Goal: Task Accomplishment & Management: Complete application form

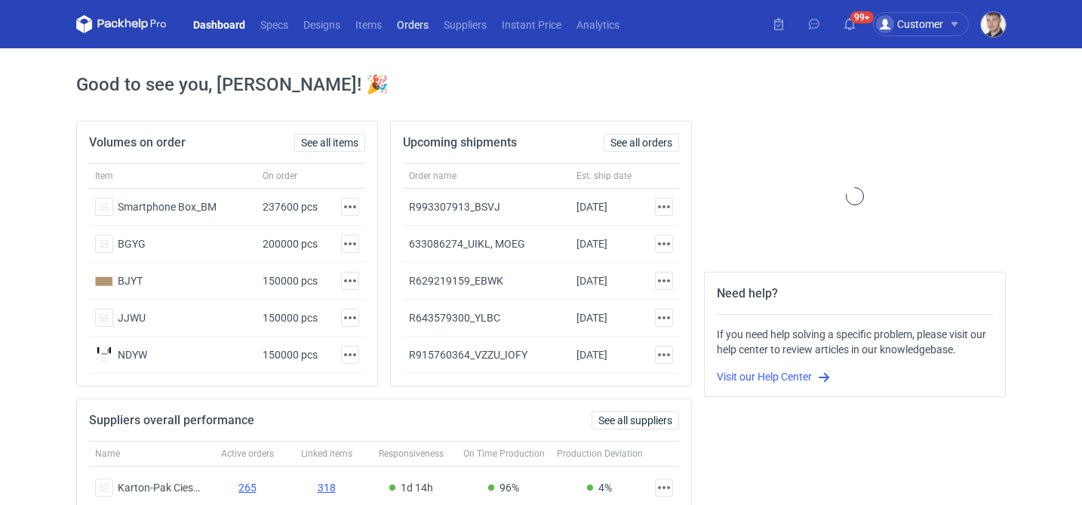
click at [404, 21] on link "Orders" at bounding box center [412, 24] width 47 height 18
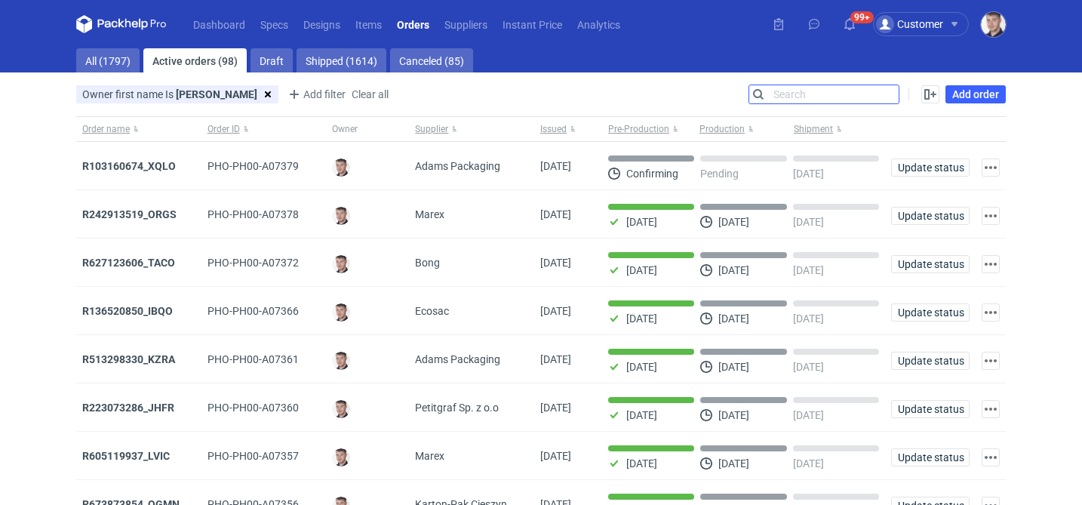
click at [888, 95] on input "Search" at bounding box center [823, 94] width 149 height 18
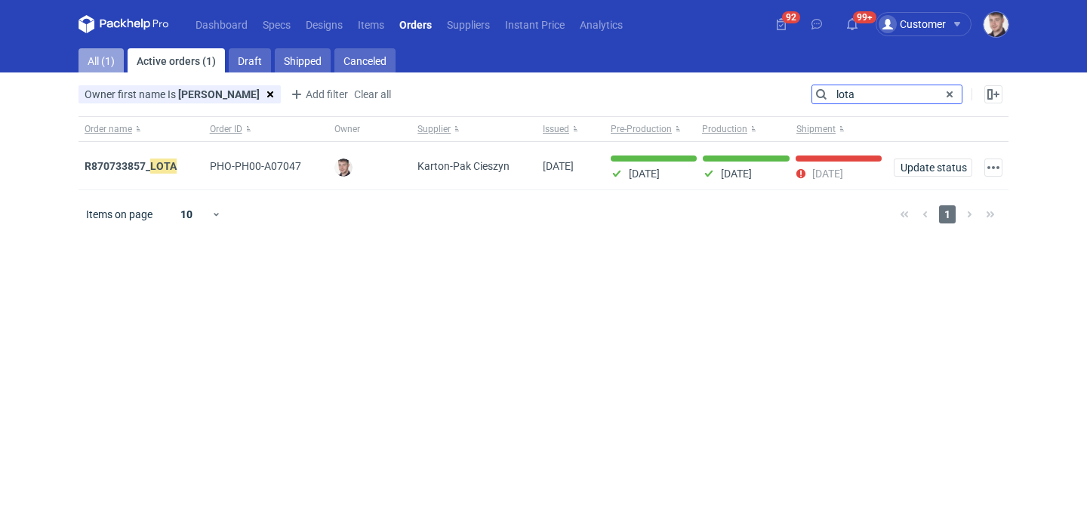
type input "lota"
click at [108, 58] on link "All (1)" at bounding box center [100, 60] width 45 height 24
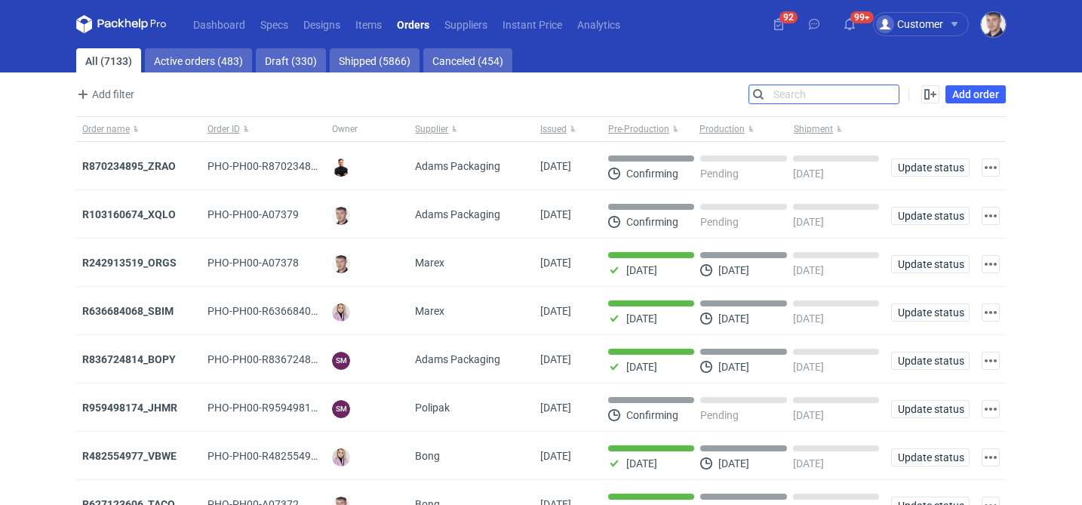
click at [799, 91] on input "Search" at bounding box center [823, 94] width 149 height 18
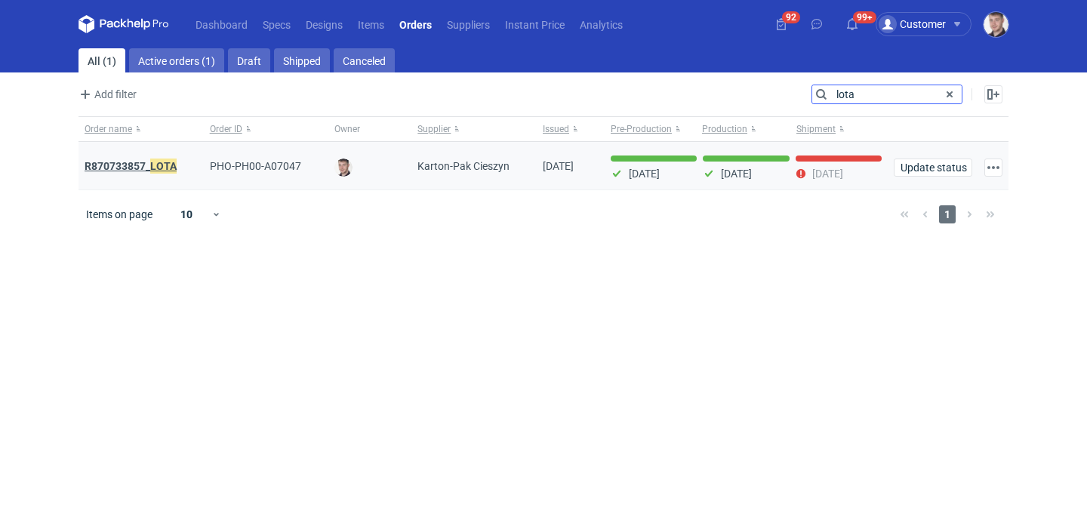
type input "lota"
click at [169, 165] on em "LOTA" at bounding box center [163, 166] width 26 height 17
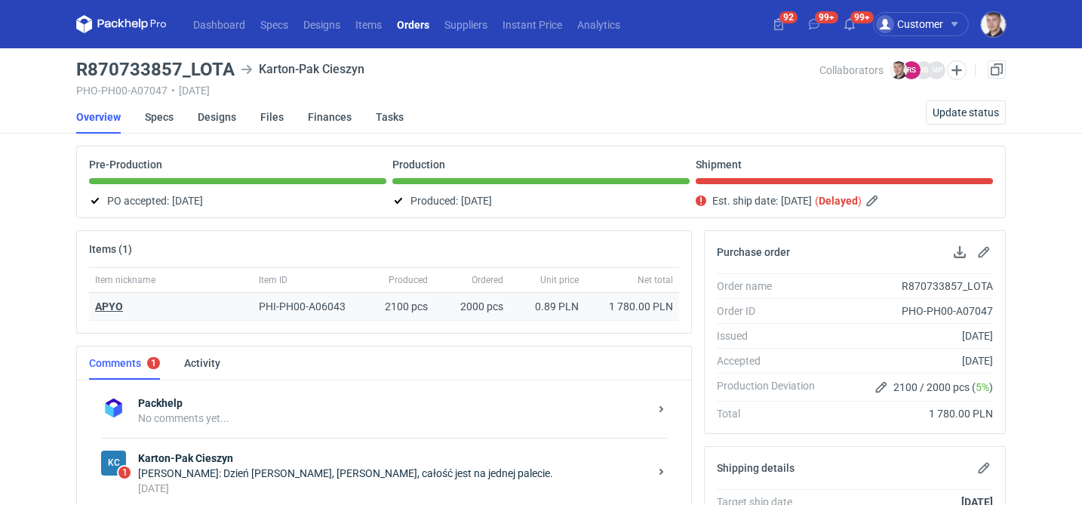
click at [100, 305] on strong "APYO" at bounding box center [109, 306] width 28 height 12
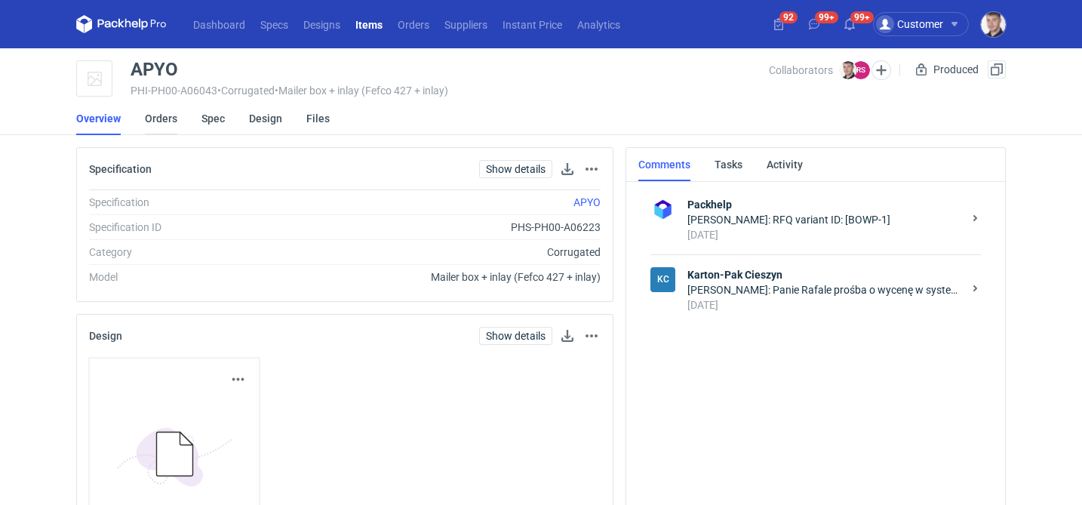
click at [163, 121] on link "Orders" at bounding box center [161, 118] width 32 height 33
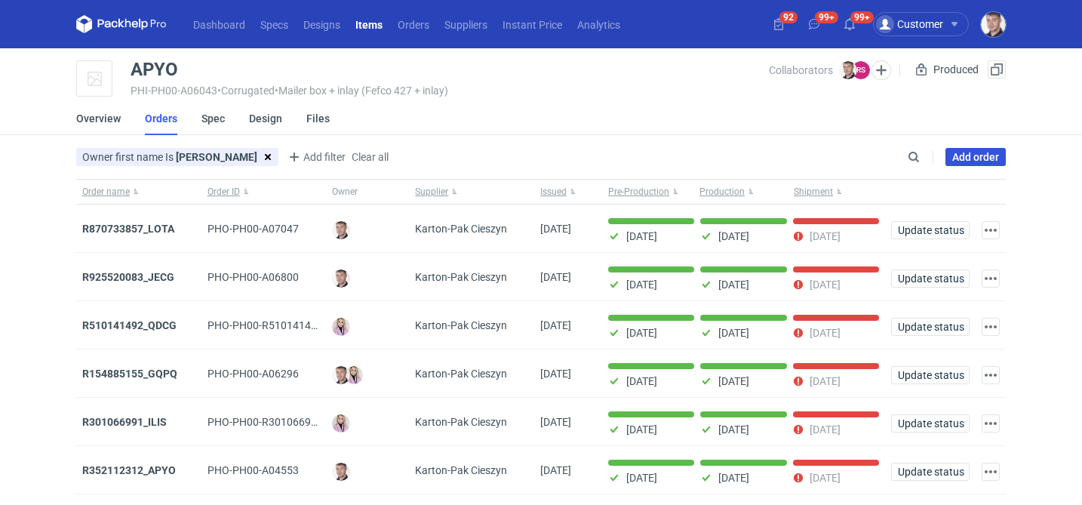
click at [997, 148] on link "Add order" at bounding box center [975, 157] width 60 height 18
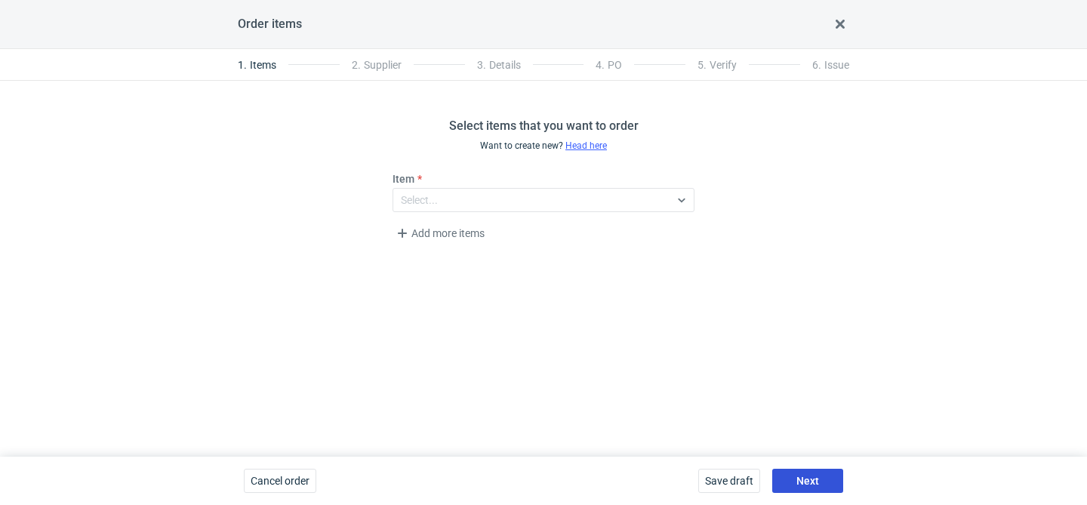
click at [811, 475] on span "Next" at bounding box center [807, 480] width 23 height 11
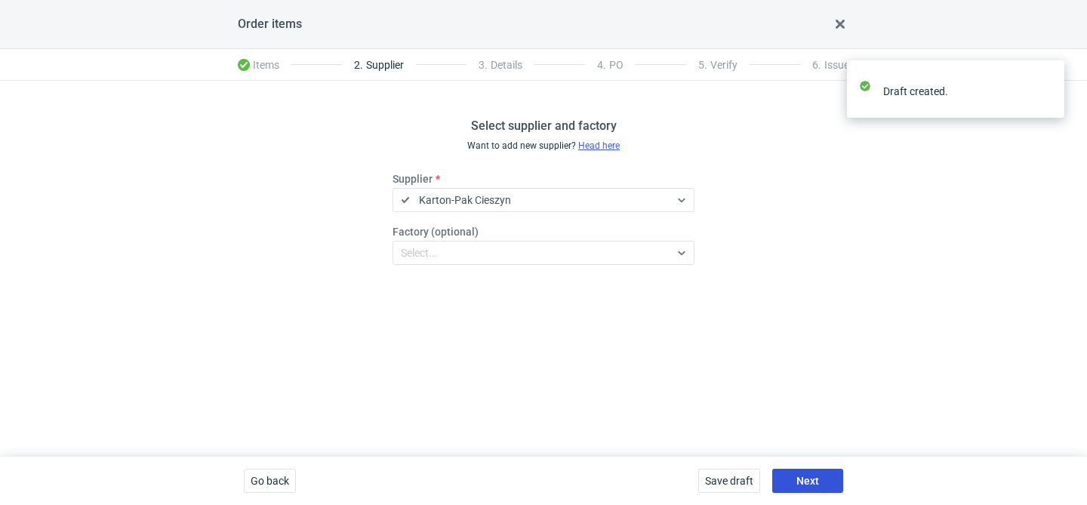
click at [811, 475] on span "Next" at bounding box center [807, 480] width 23 height 11
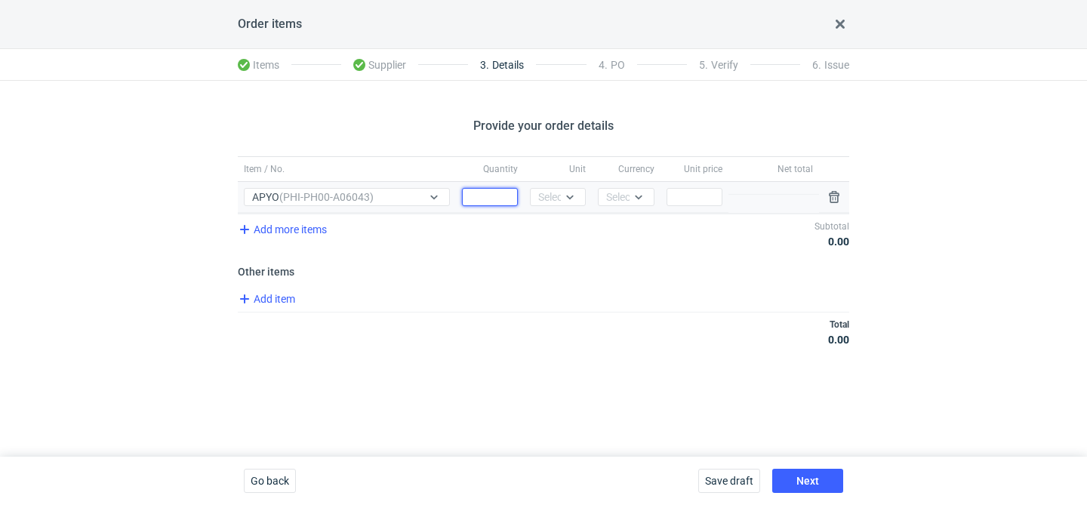
click at [495, 198] on input "Quantity" at bounding box center [490, 197] width 56 height 18
type input "2000"
click at [560, 199] on div "Select..." at bounding box center [556, 196] width 37 height 15
click at [557, 220] on div "pcs" at bounding box center [558, 228] width 44 height 21
click at [608, 201] on div "Select..." at bounding box center [624, 196] width 37 height 15
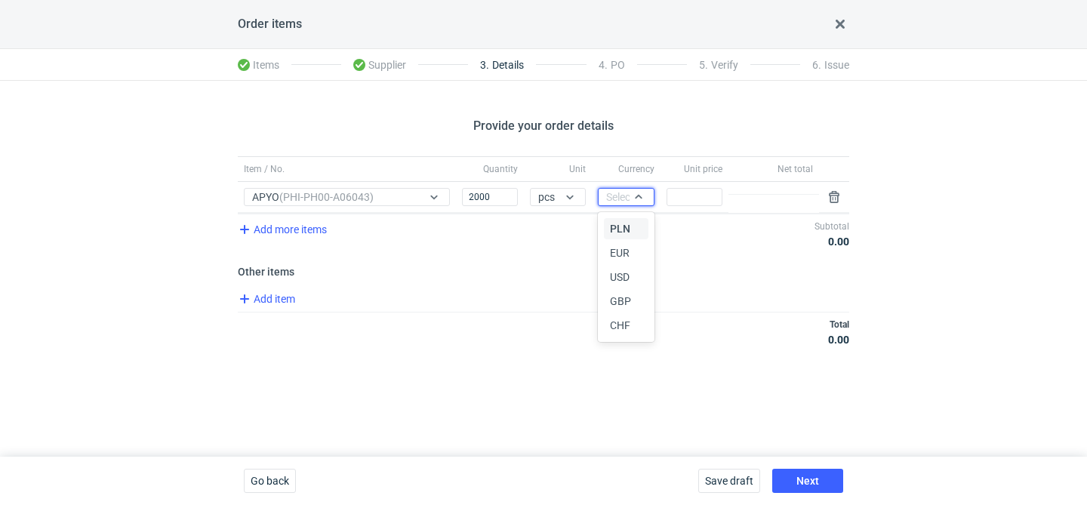
click at [615, 220] on div "PLN" at bounding box center [626, 228] width 44 height 21
click at [705, 191] on input "Price" at bounding box center [694, 197] width 56 height 18
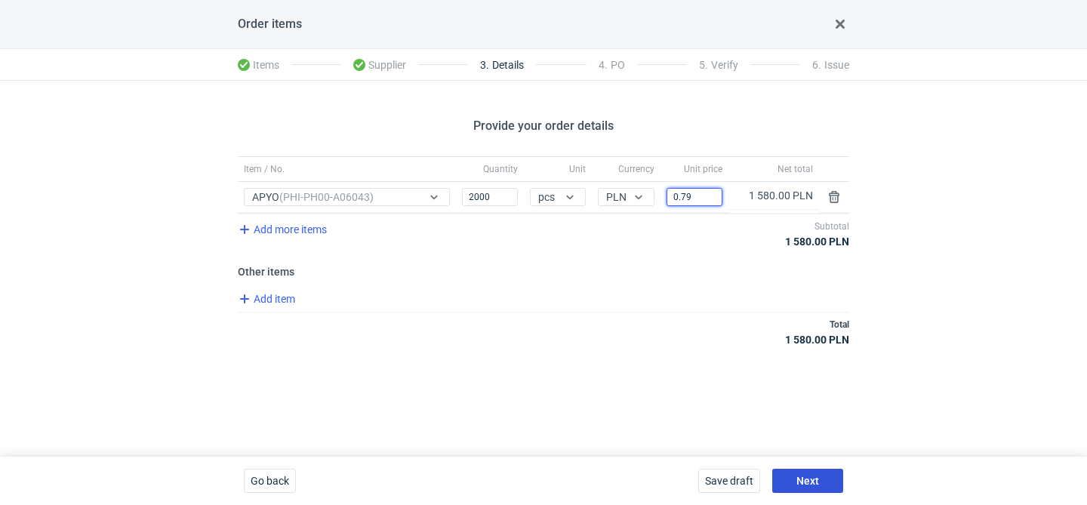
type input "0.79"
click at [807, 475] on span "Next" at bounding box center [807, 480] width 23 height 11
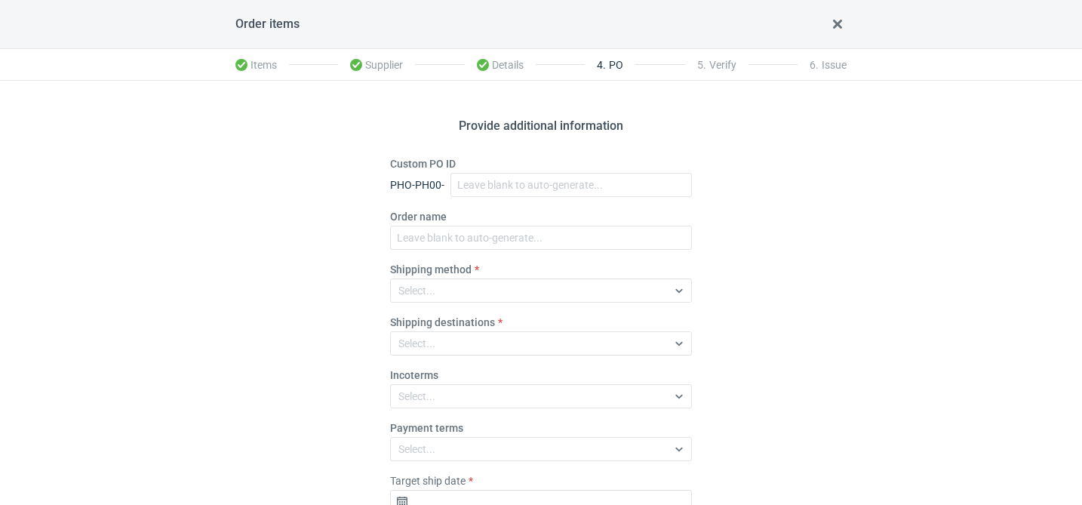
click at [424, 223] on label "Order name" at bounding box center [418, 216] width 57 height 15
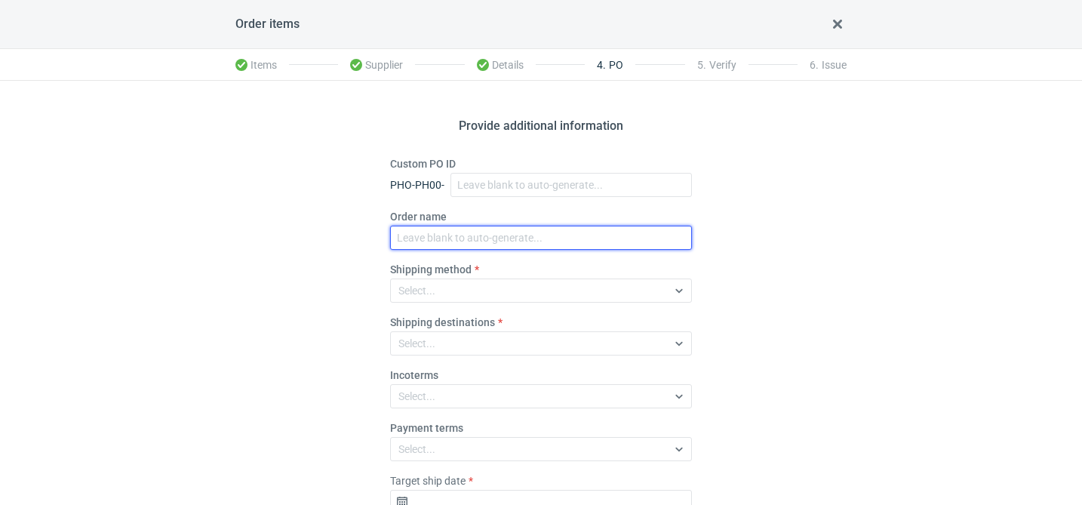
click at [424, 226] on input "Order name" at bounding box center [541, 238] width 302 height 24
paste input "R621337208"
type input "R621337208_EUOT"
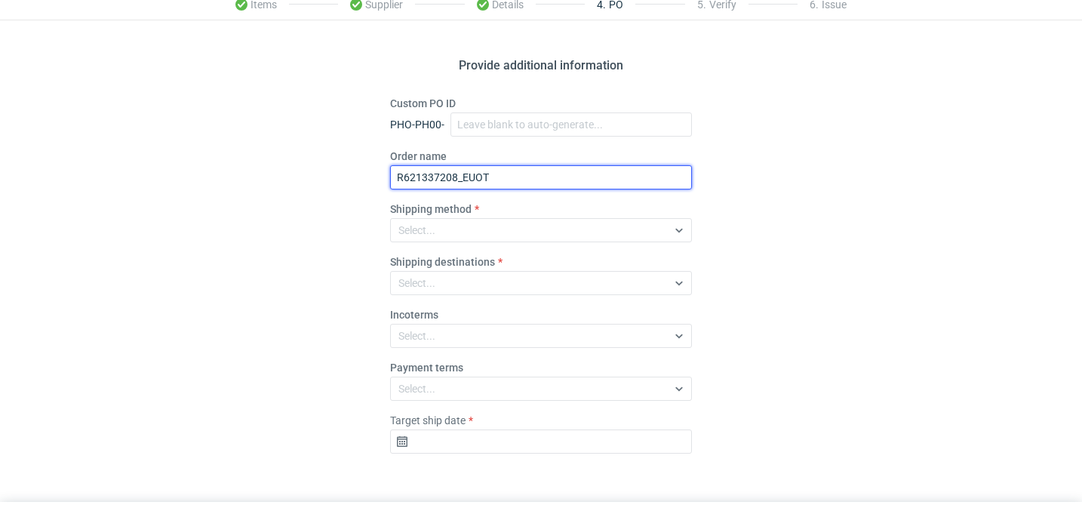
scroll to position [106, 0]
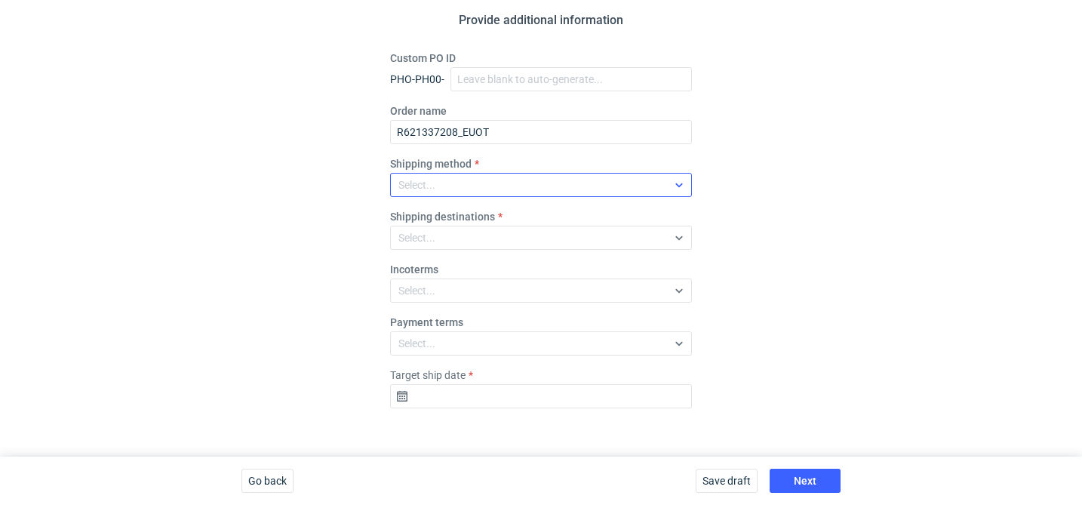
click at [435, 187] on div "Select..." at bounding box center [529, 184] width 276 height 21
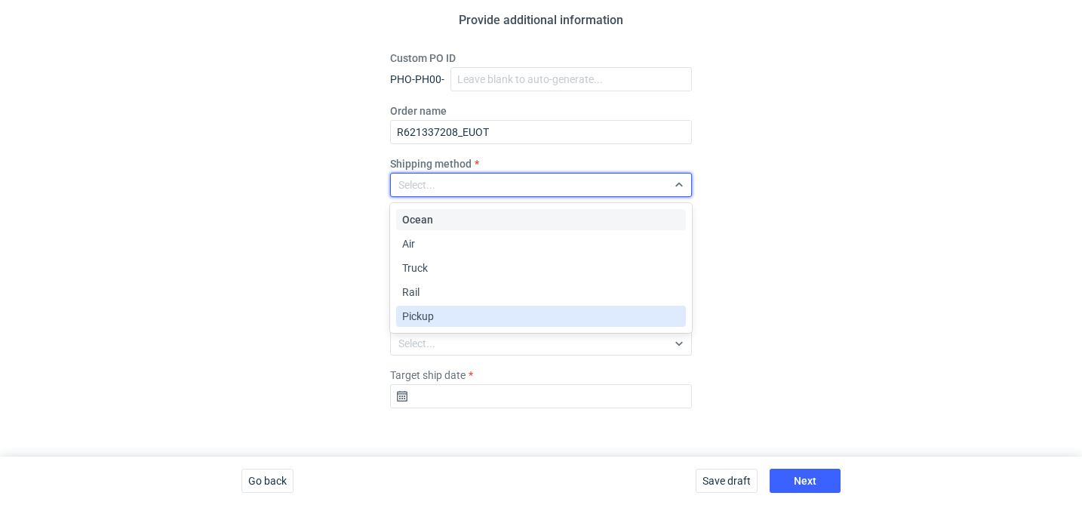
click at [429, 318] on span "Pickup" at bounding box center [418, 316] width 32 height 15
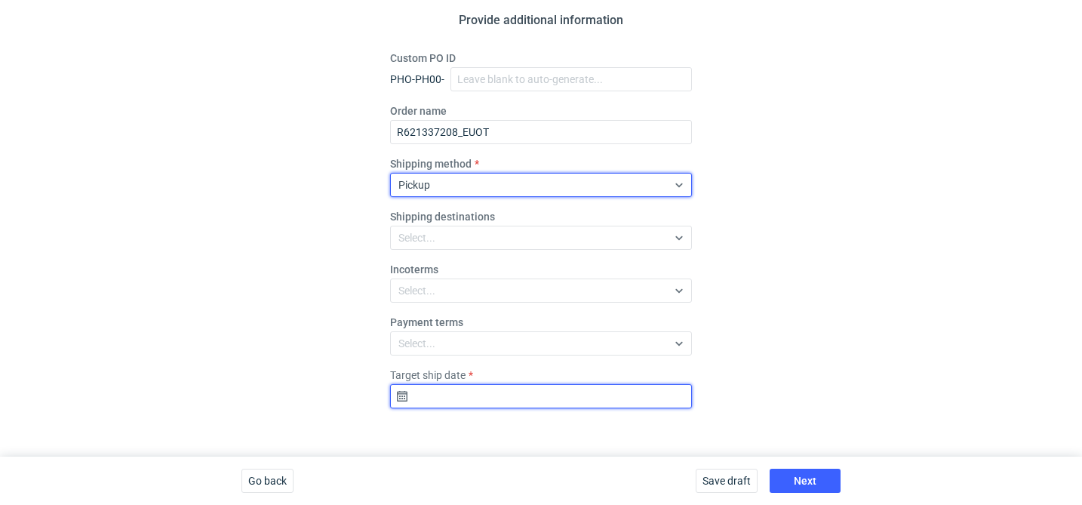
click at [550, 395] on input "Target ship date" at bounding box center [541, 396] width 302 height 24
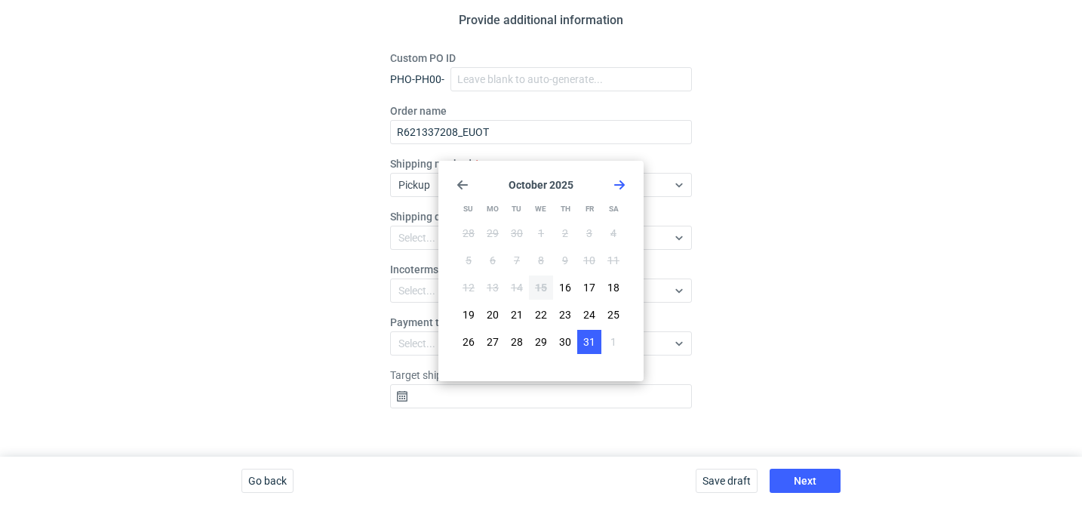
click at [586, 343] on span "31" at bounding box center [589, 341] width 12 height 15
type input "[DATE]"
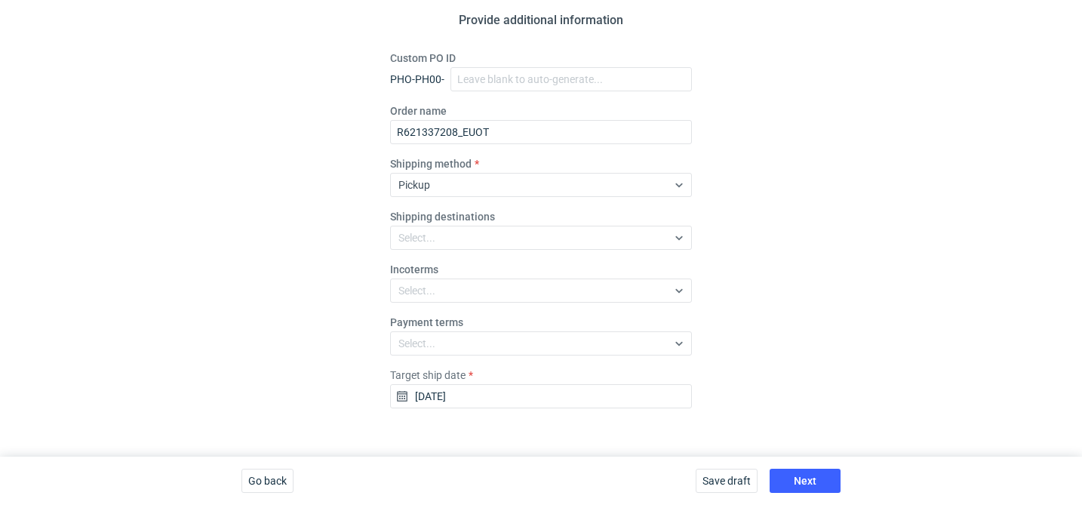
click at [795, 463] on div "Save draft Next" at bounding box center [768, 481] width 157 height 48
click at [800, 471] on button "Next" at bounding box center [805, 481] width 71 height 24
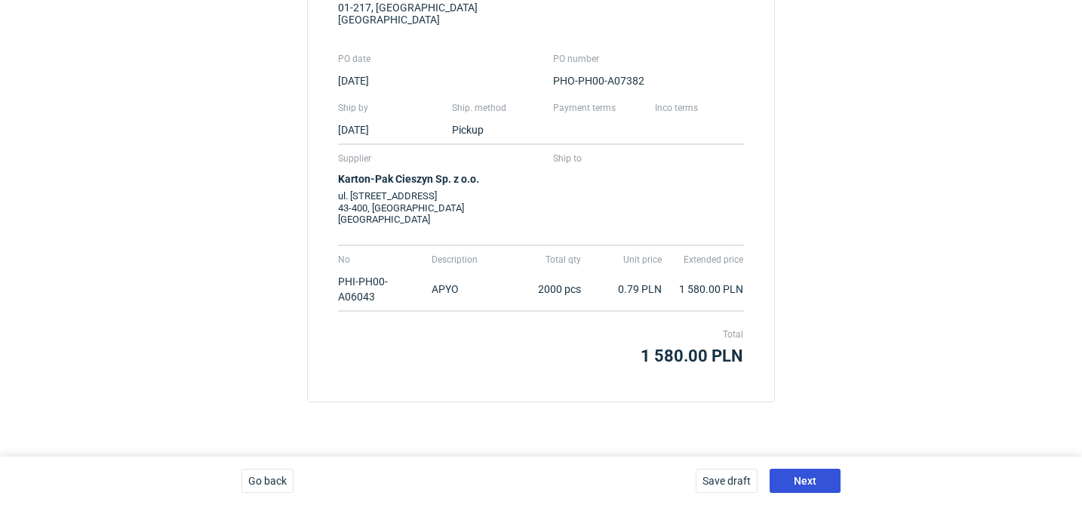
click at [800, 471] on button "Next" at bounding box center [805, 481] width 71 height 24
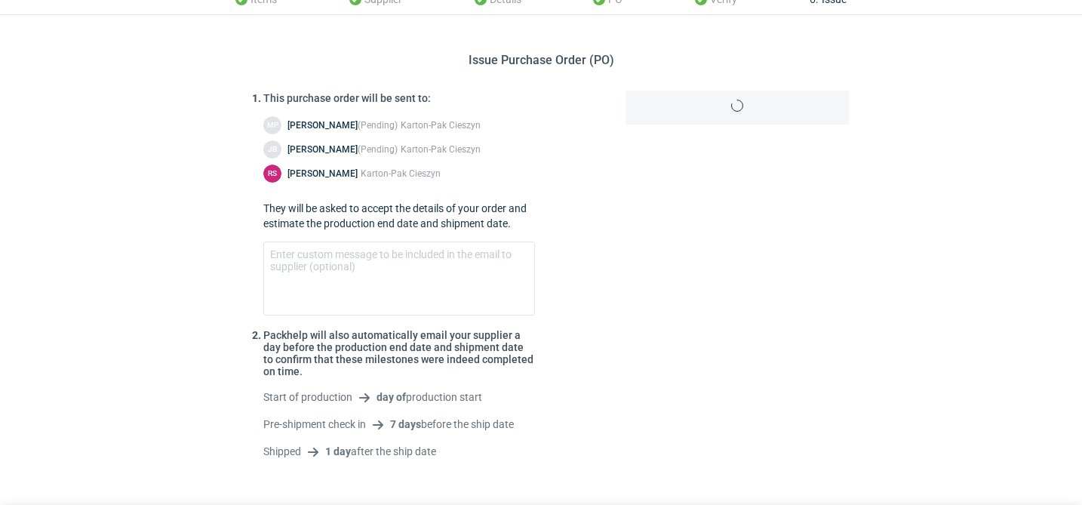
scroll to position [116, 0]
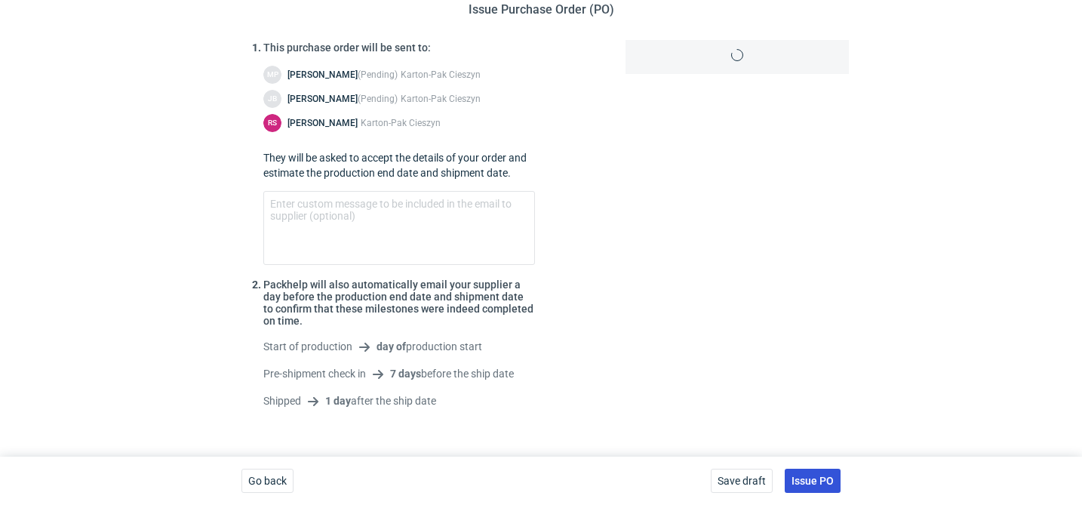
click at [819, 484] on span "Issue PO" at bounding box center [813, 480] width 42 height 11
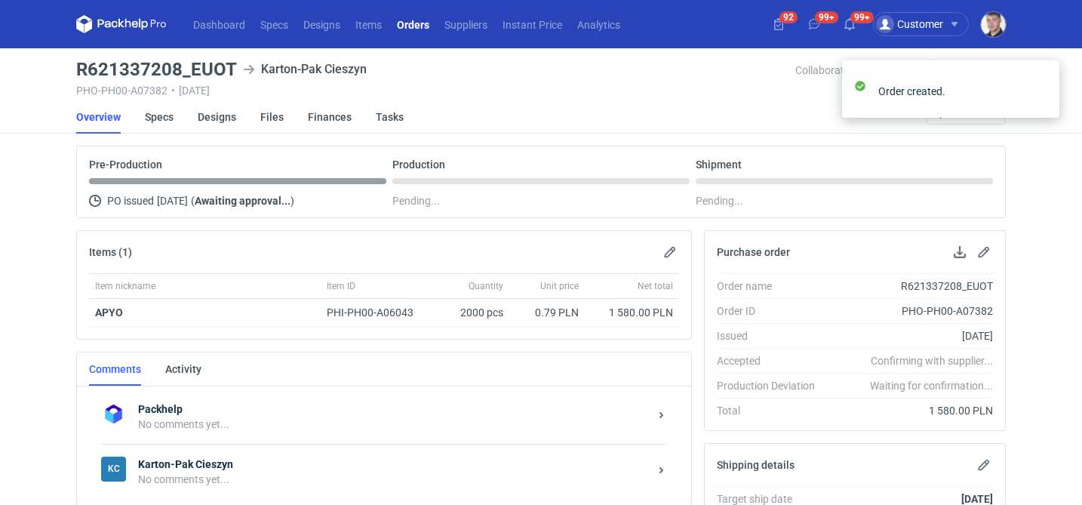
scroll to position [143, 0]
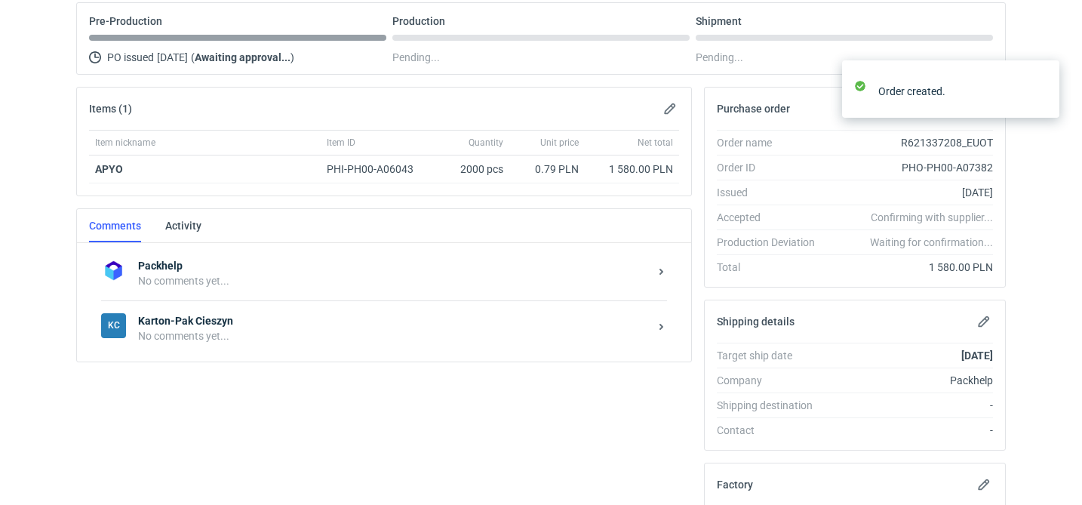
click at [241, 355] on div "Packhelp No comments yet... [PERSON_NAME] Cieszyn No comments yet..." at bounding box center [384, 302] width 614 height 118
click at [271, 332] on div "No comments yet..." at bounding box center [393, 335] width 511 height 15
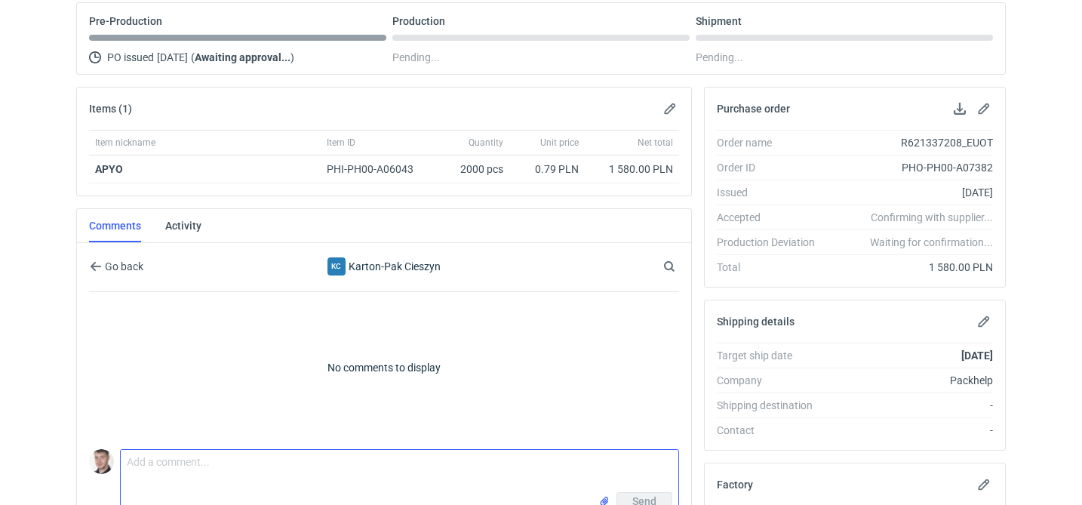
click at [208, 456] on textarea "Comment message" at bounding box center [400, 471] width 558 height 42
paste textarea "CBTE - 1"
type textarea "wycena CBTE - 1"
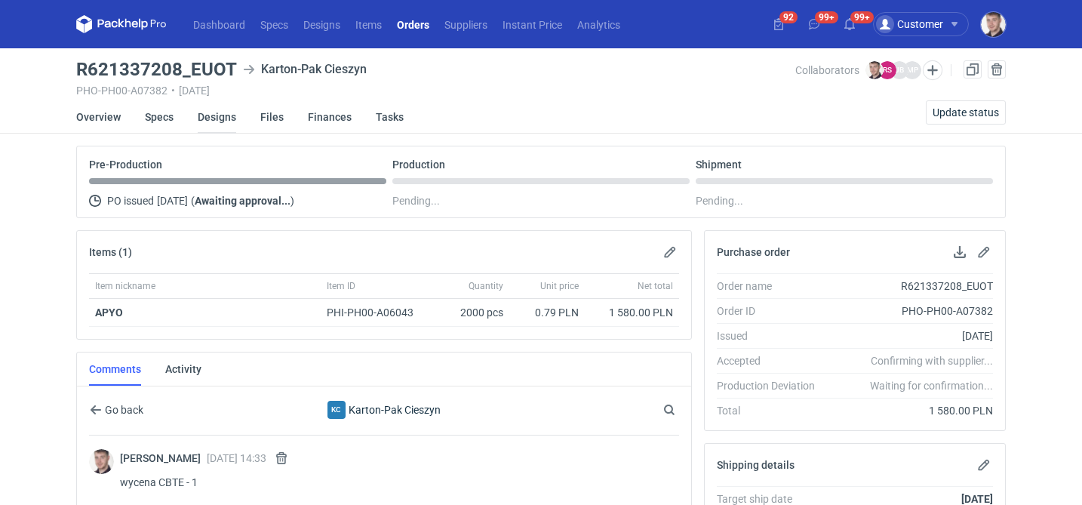
click at [212, 115] on link "Designs" at bounding box center [217, 116] width 38 height 33
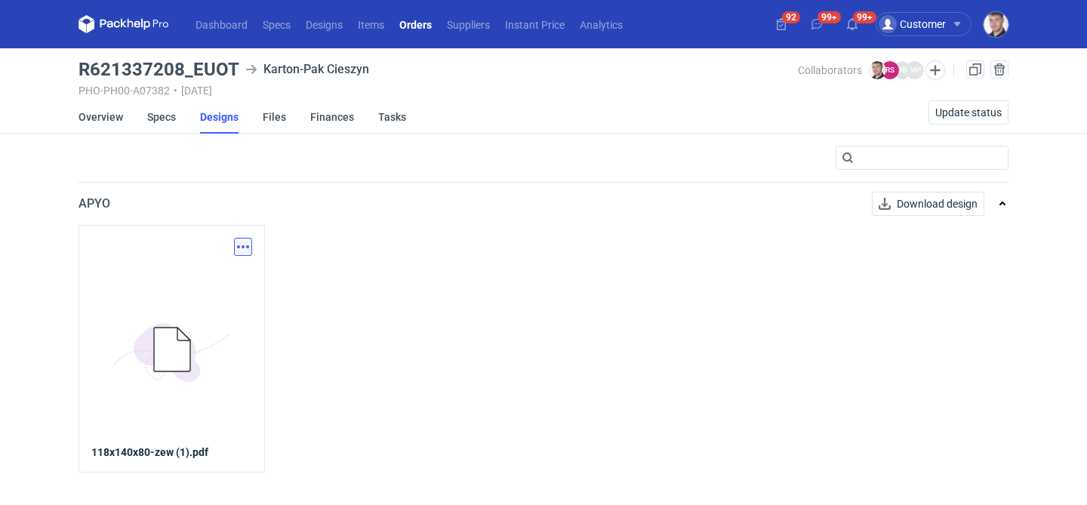
click at [244, 240] on button "button" at bounding box center [243, 247] width 18 height 18
click at [201, 284] on link "Download design part" at bounding box center [176, 280] width 139 height 24
click at [167, 122] on link "Specs" at bounding box center [161, 116] width 29 height 33
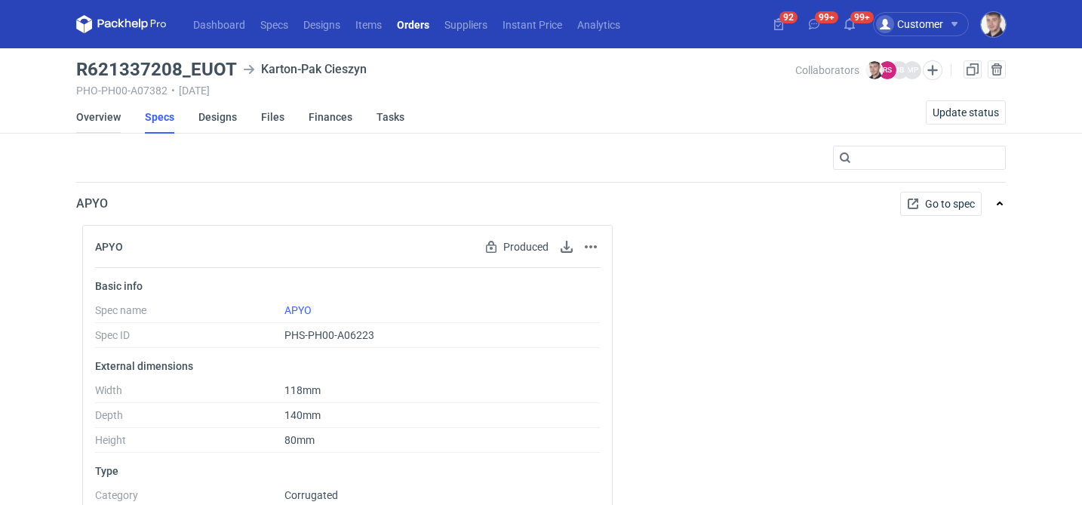
click at [112, 121] on link "Overview" at bounding box center [98, 116] width 45 height 33
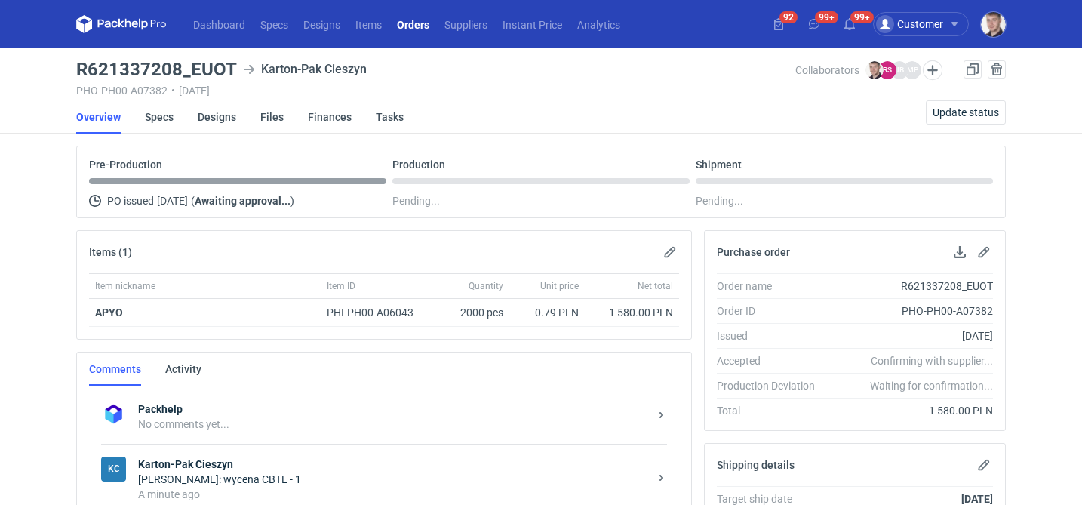
click at [419, 26] on link "Orders" at bounding box center [413, 24] width 48 height 18
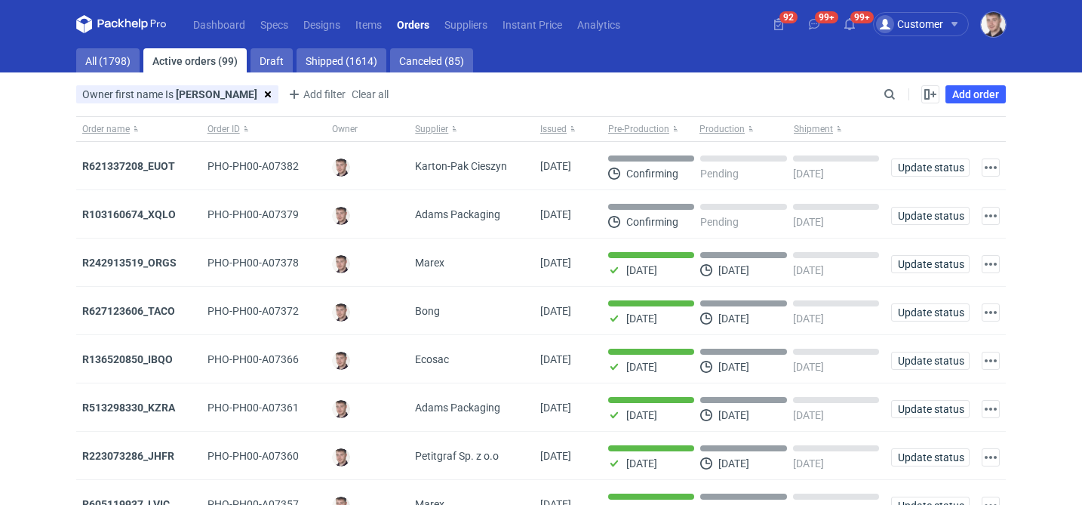
click at [432, 23] on link "Orders" at bounding box center [413, 24] width 48 height 18
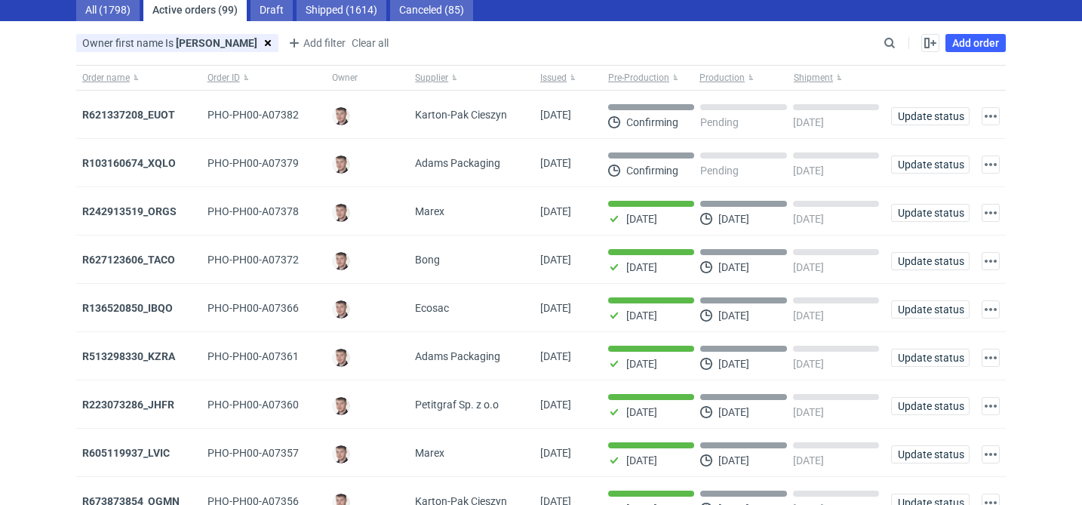
scroll to position [172, 0]
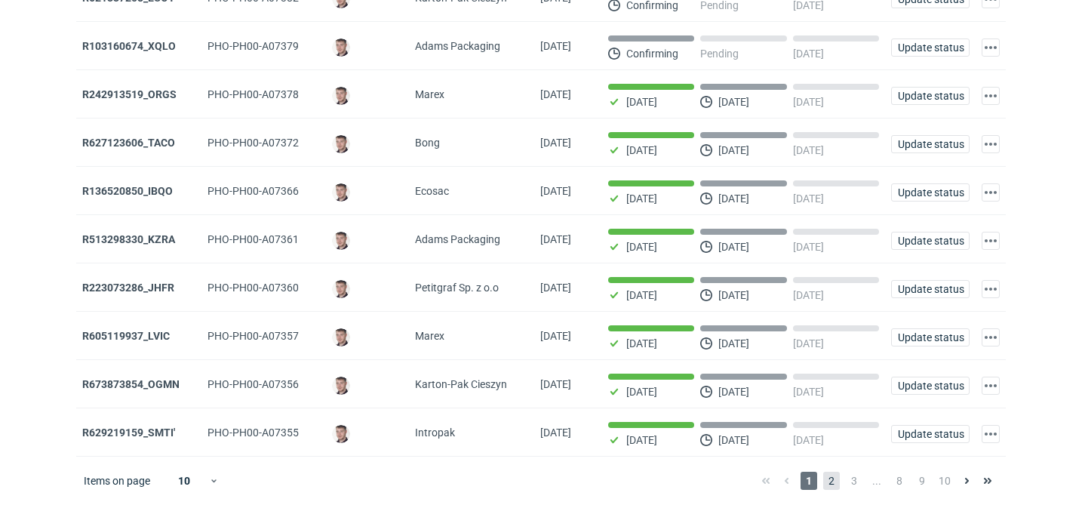
click at [829, 476] on span "2" at bounding box center [831, 481] width 17 height 18
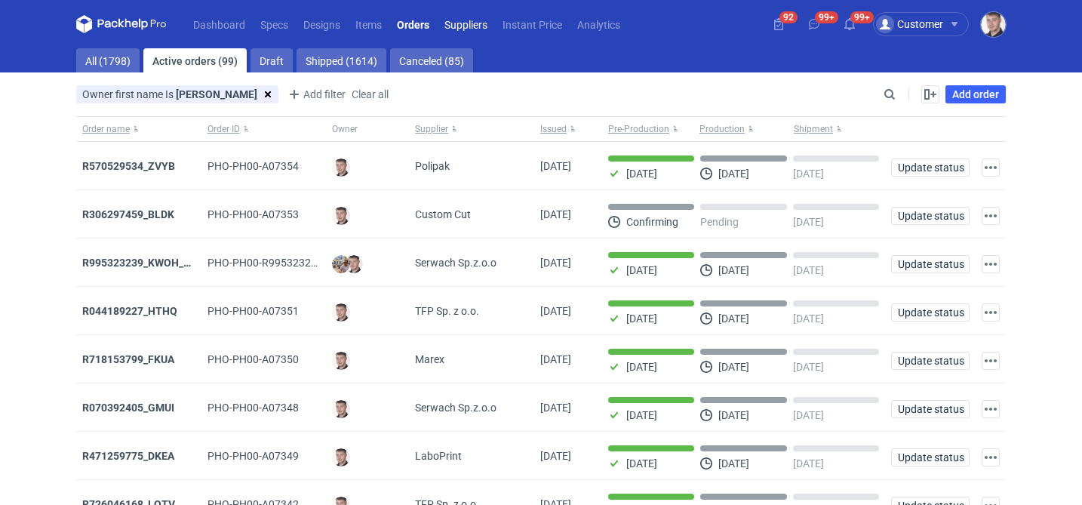
click at [473, 23] on link "Suppliers" at bounding box center [466, 24] width 58 height 18
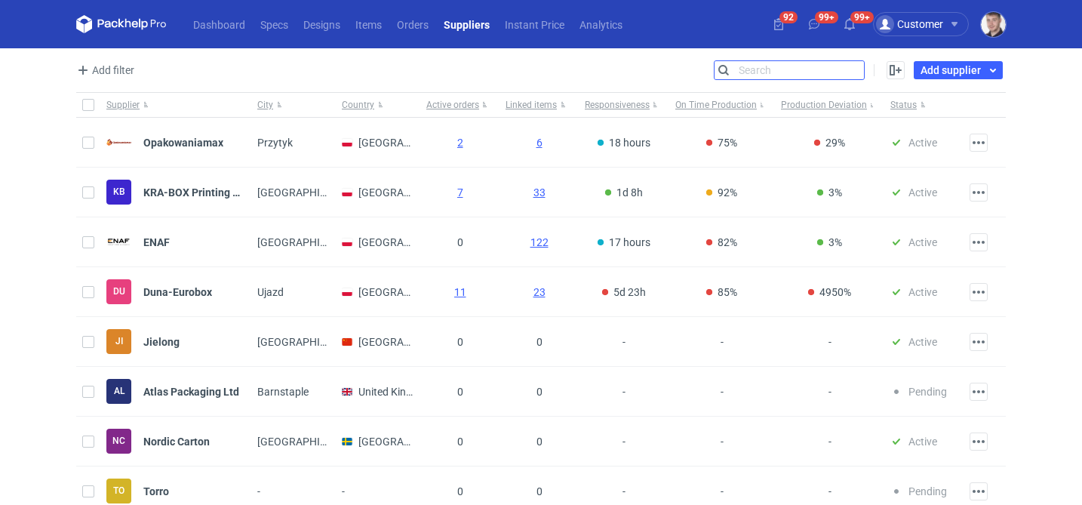
click at [853, 67] on input "Search" at bounding box center [789, 70] width 149 height 18
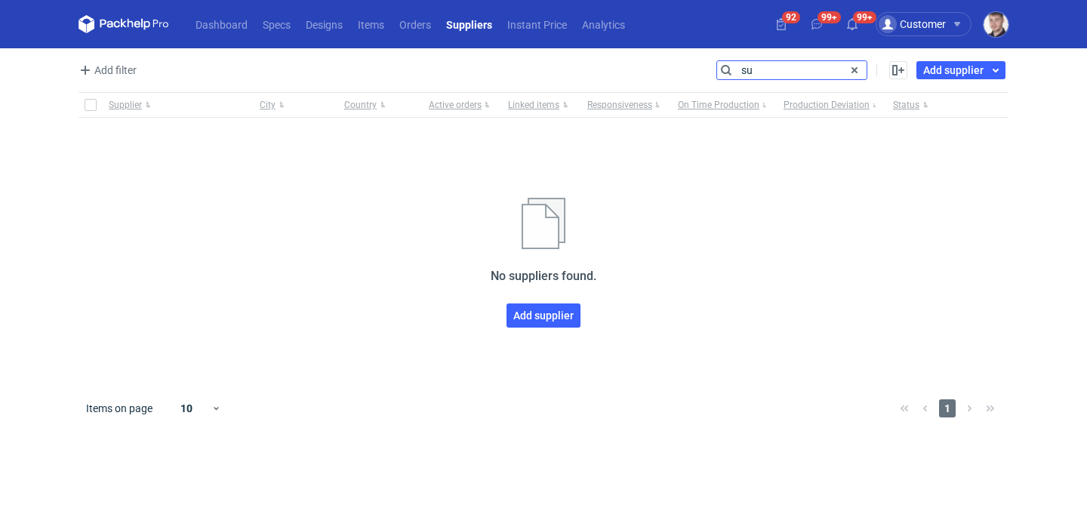
type input "s"
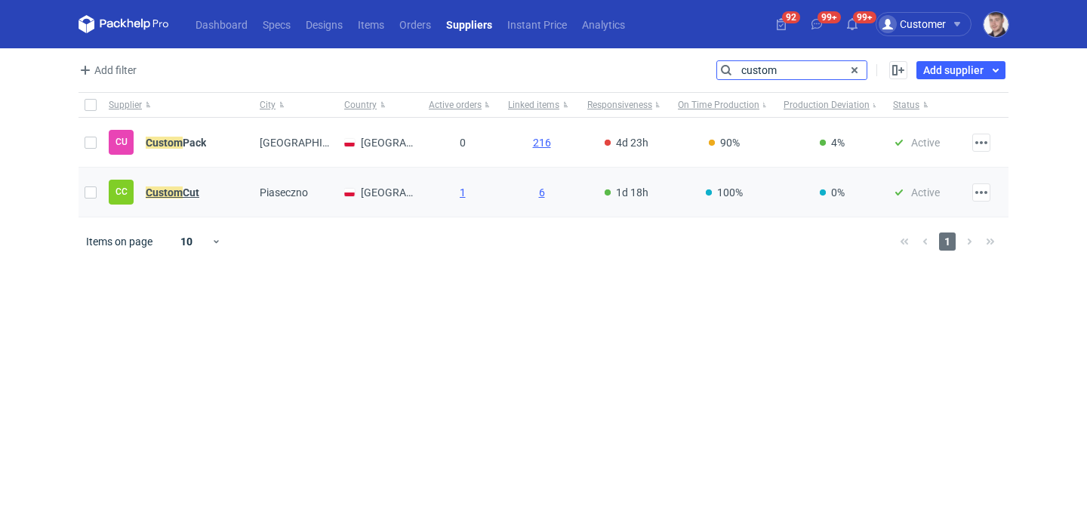
type input "custom"
click at [180, 189] on em "Custom" at bounding box center [164, 192] width 37 height 17
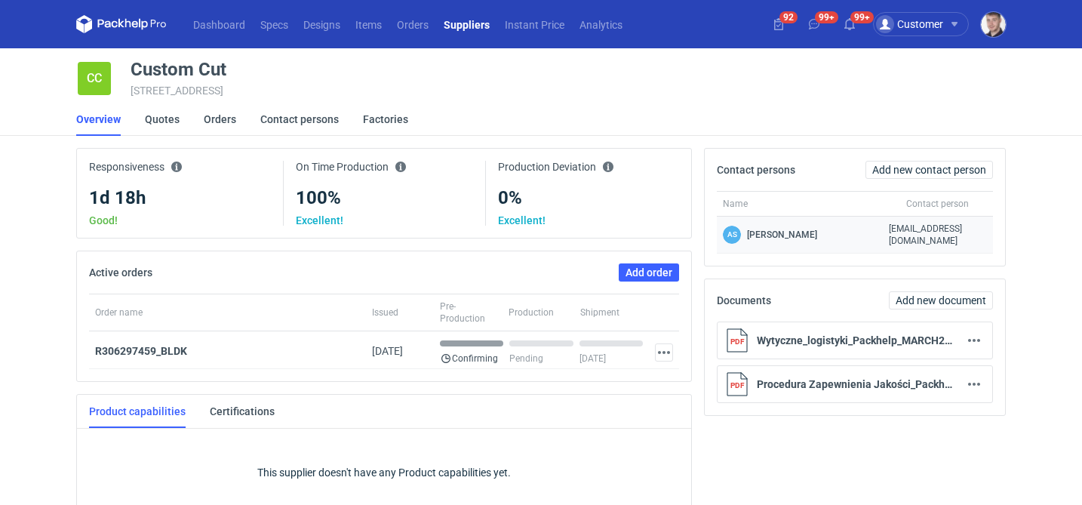
drag, startPoint x: 819, startPoint y: 226, endPoint x: 747, endPoint y: 231, distance: 72.6
click at [747, 231] on div "AS [PERSON_NAME]" at bounding box center [800, 235] width 166 height 37
copy p "[PERSON_NAME]"
click at [464, 32] on link "Suppliers" at bounding box center [466, 24] width 61 height 18
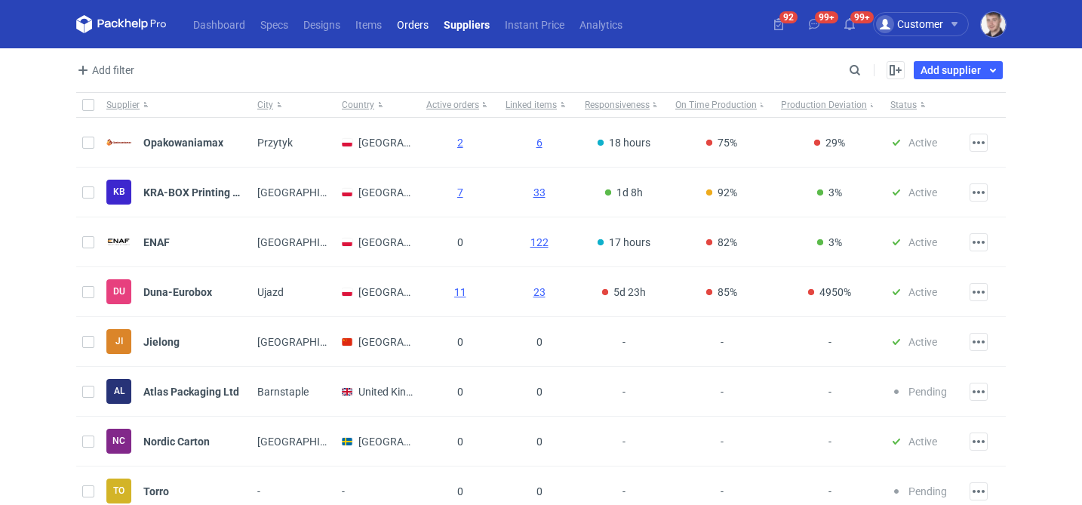
click at [412, 32] on link "Orders" at bounding box center [412, 24] width 47 height 18
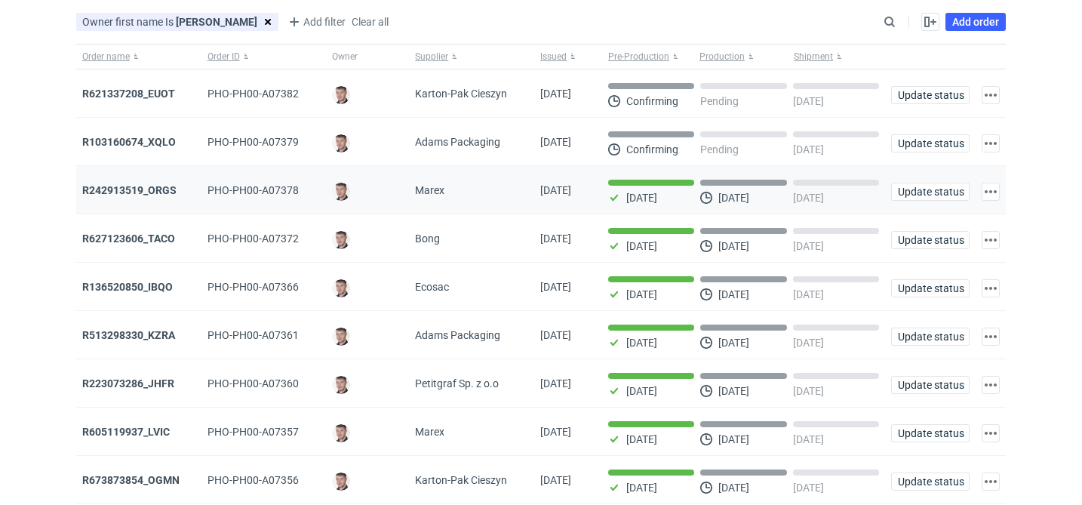
scroll to position [172, 0]
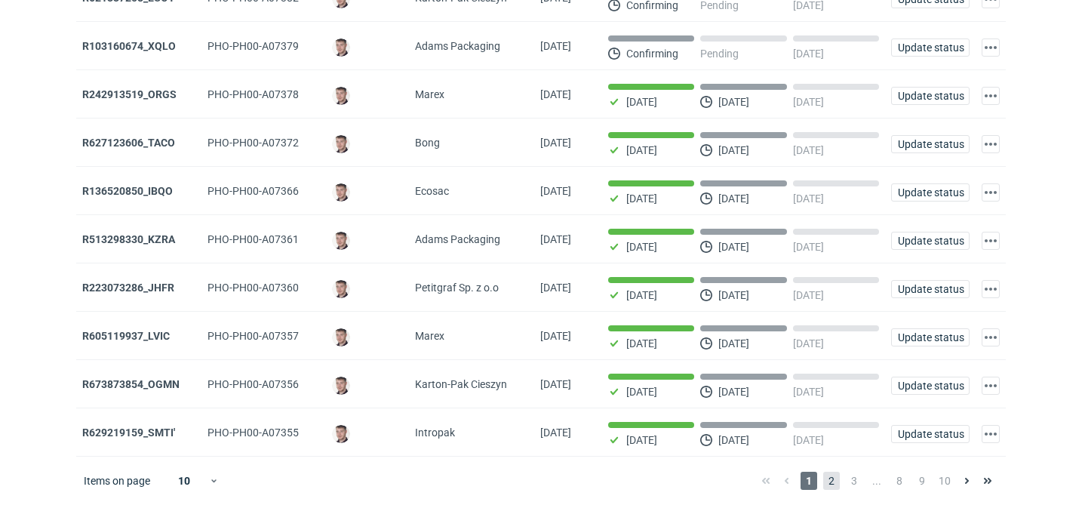
click at [829, 477] on span "2" at bounding box center [831, 481] width 17 height 18
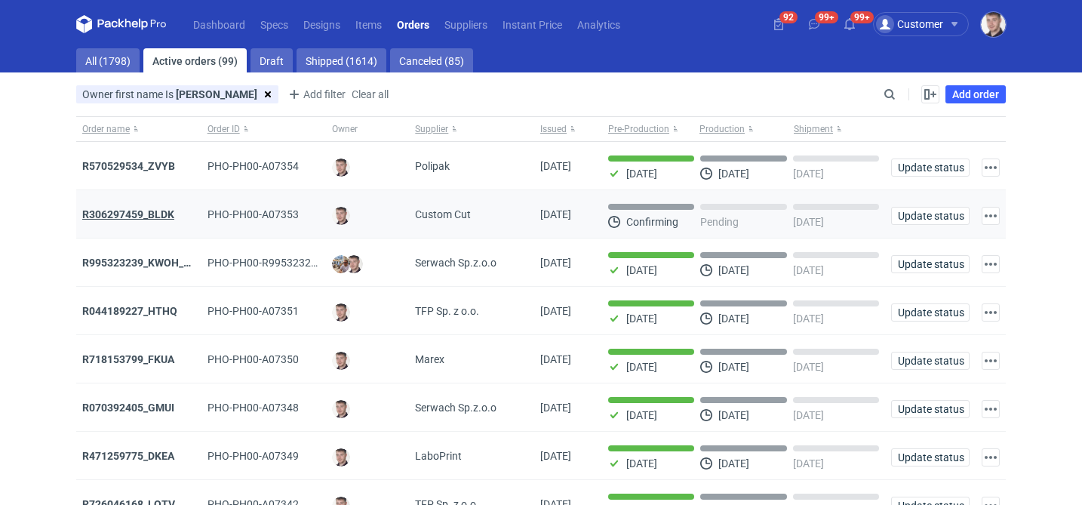
click at [151, 211] on strong "R306297459_BLDK" at bounding box center [128, 214] width 92 height 12
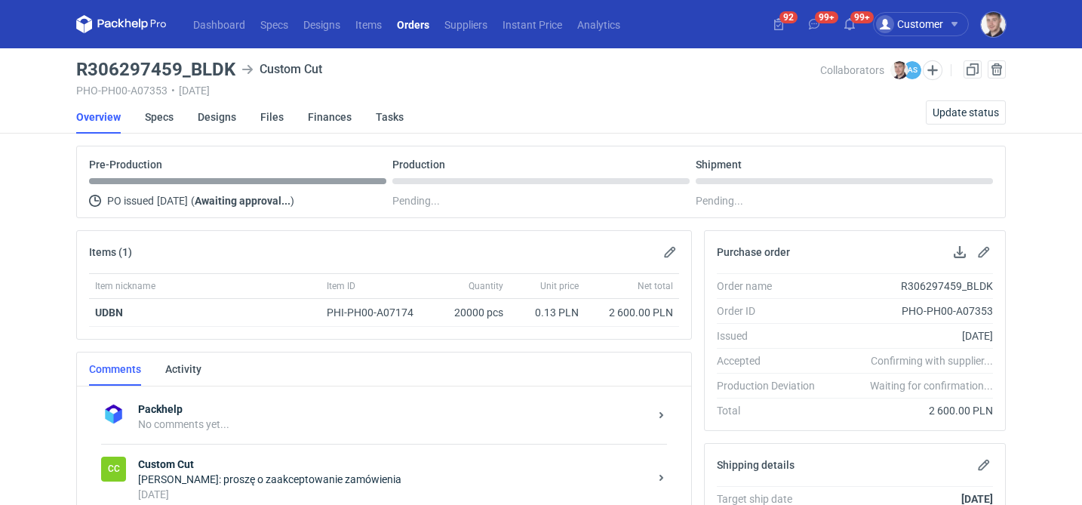
click at [415, 18] on link "Orders" at bounding box center [413, 24] width 48 height 18
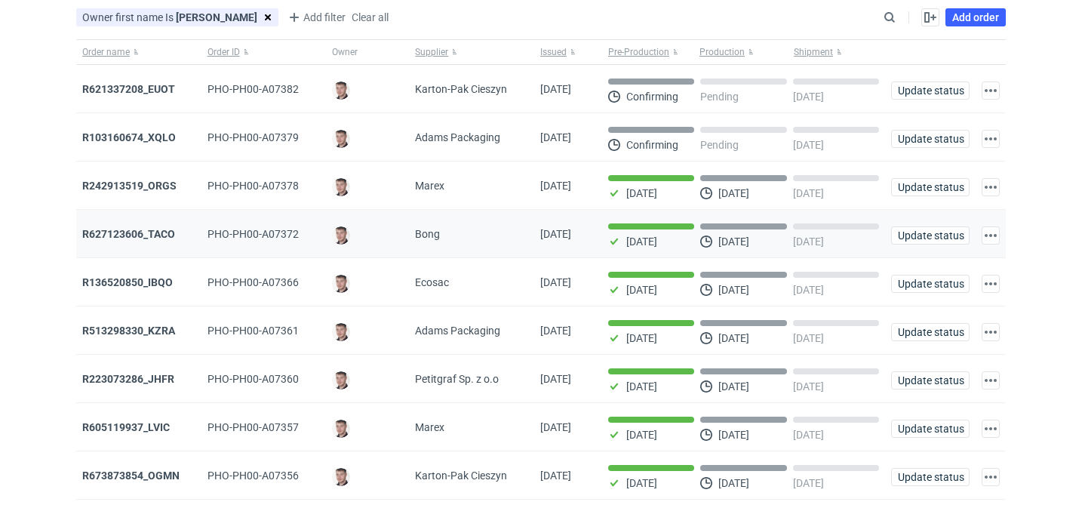
scroll to position [172, 0]
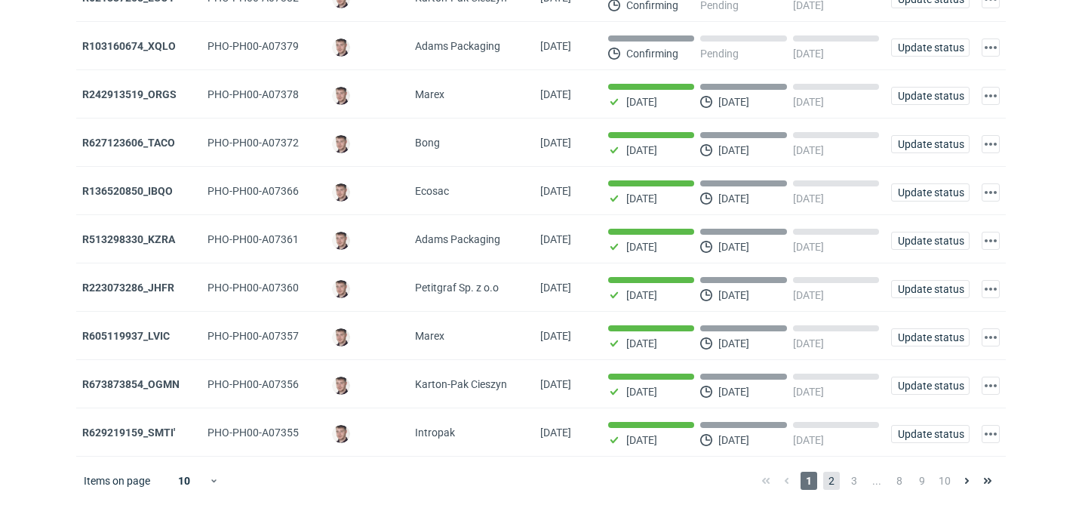
click at [832, 488] on span "2" at bounding box center [831, 481] width 17 height 18
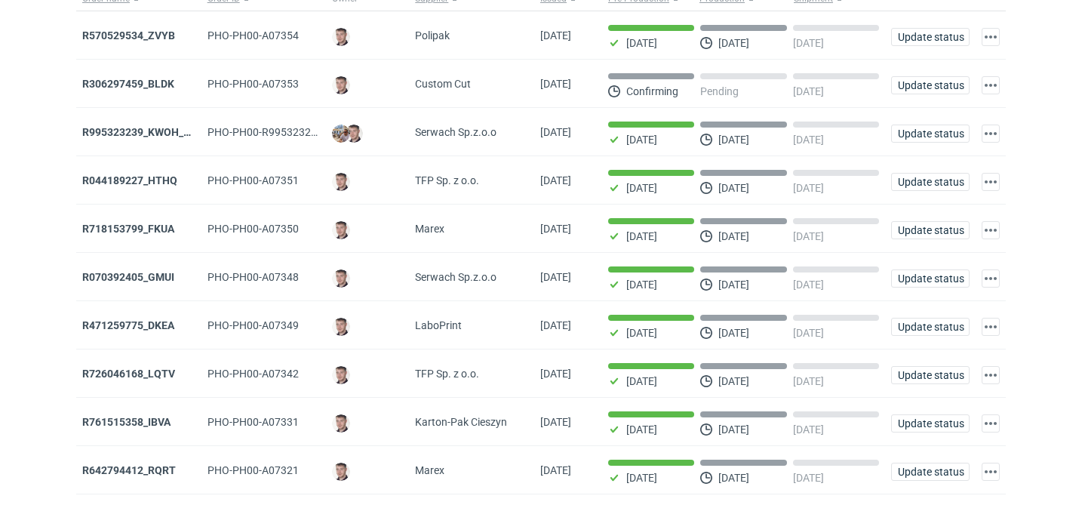
scroll to position [172, 0]
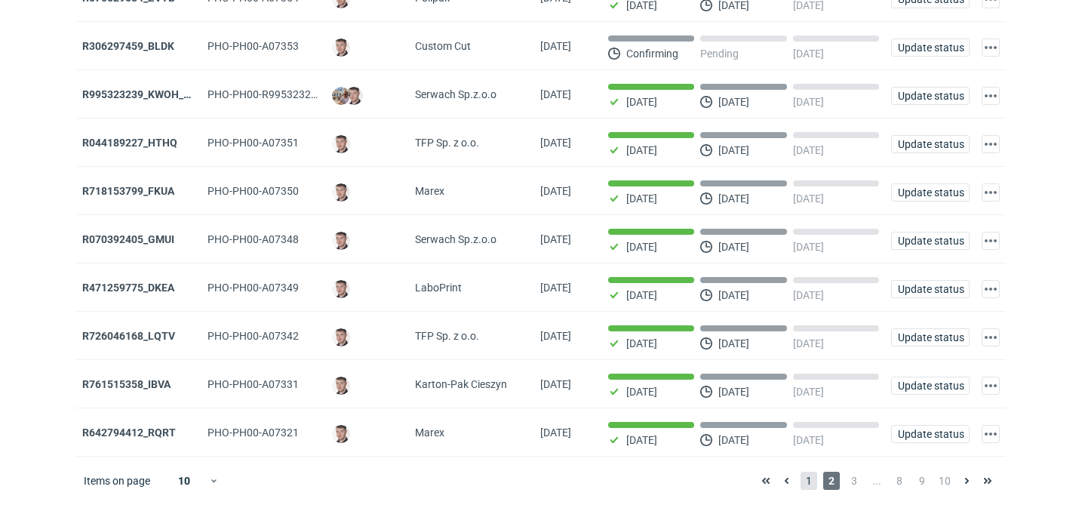
click at [807, 477] on span "1" at bounding box center [809, 481] width 17 height 18
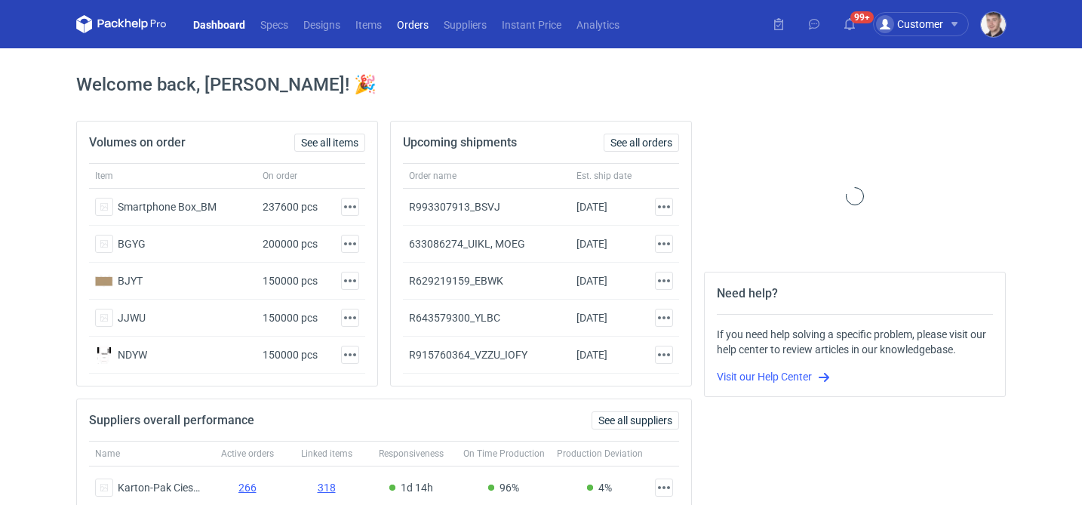
click at [417, 26] on link "Orders" at bounding box center [412, 24] width 47 height 18
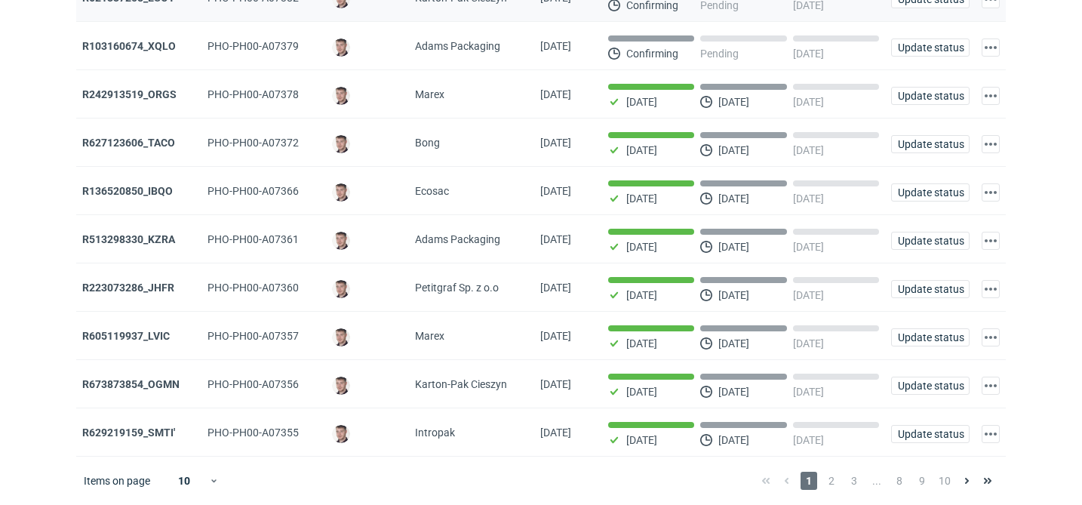
scroll to position [172, 0]
click at [833, 479] on span "2" at bounding box center [831, 481] width 17 height 18
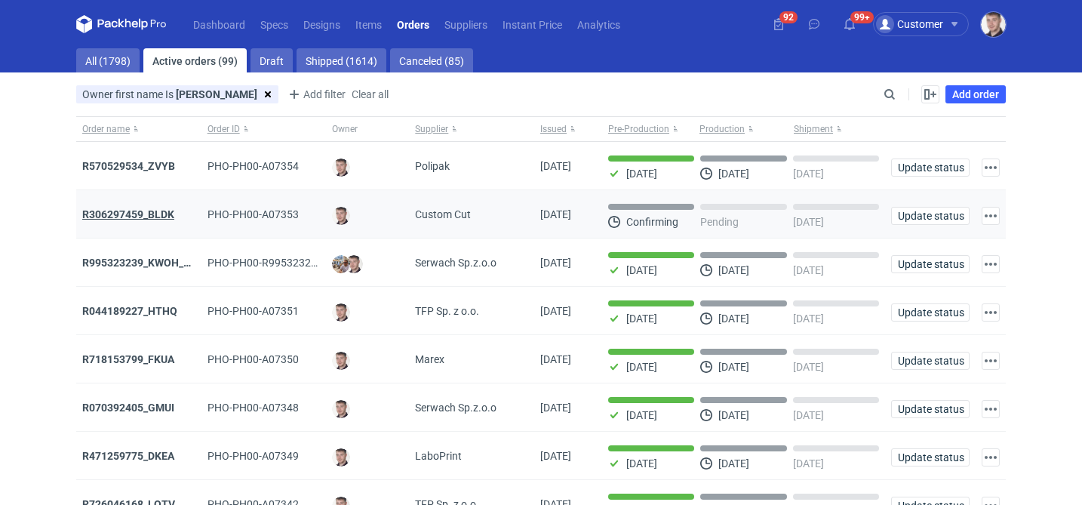
click at [117, 216] on strong "R306297459_BLDK" at bounding box center [128, 214] width 92 height 12
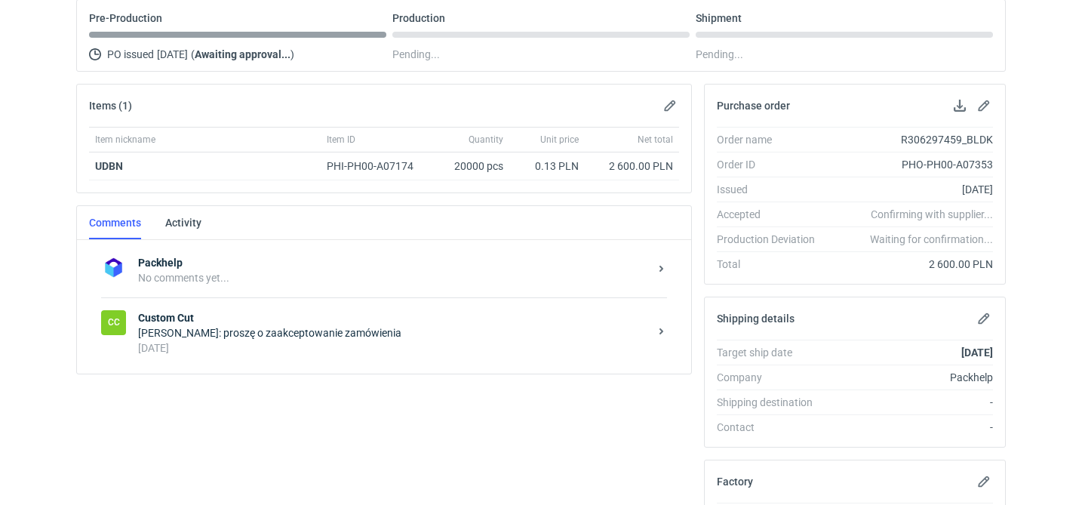
scroll to position [190, 0]
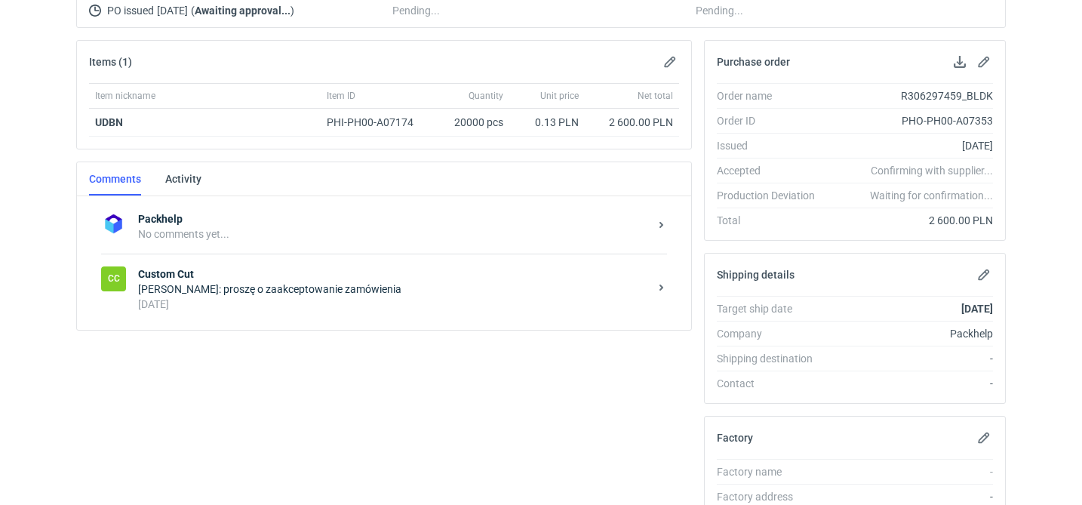
click at [280, 327] on div "Packhelp No comments yet... CC Custom Cut Maciej Sikora: proszę o zaakceptowani…" at bounding box center [384, 263] width 614 height 134
click at [294, 306] on div "[DATE]" at bounding box center [393, 304] width 511 height 15
